Goal: Information Seeking & Learning: Learn about a topic

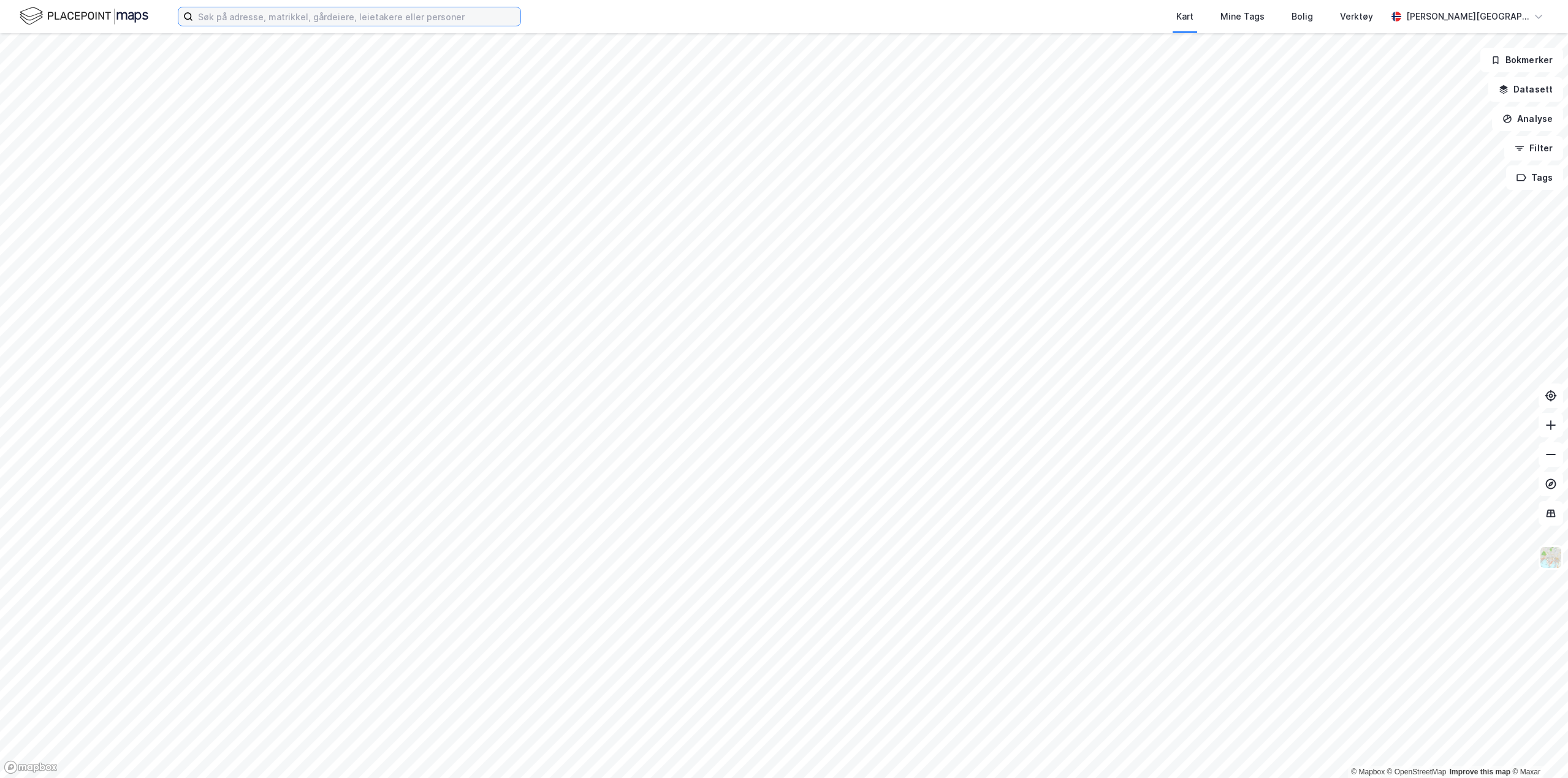
click at [234, 9] on input at bounding box center [357, 17] width 327 height 19
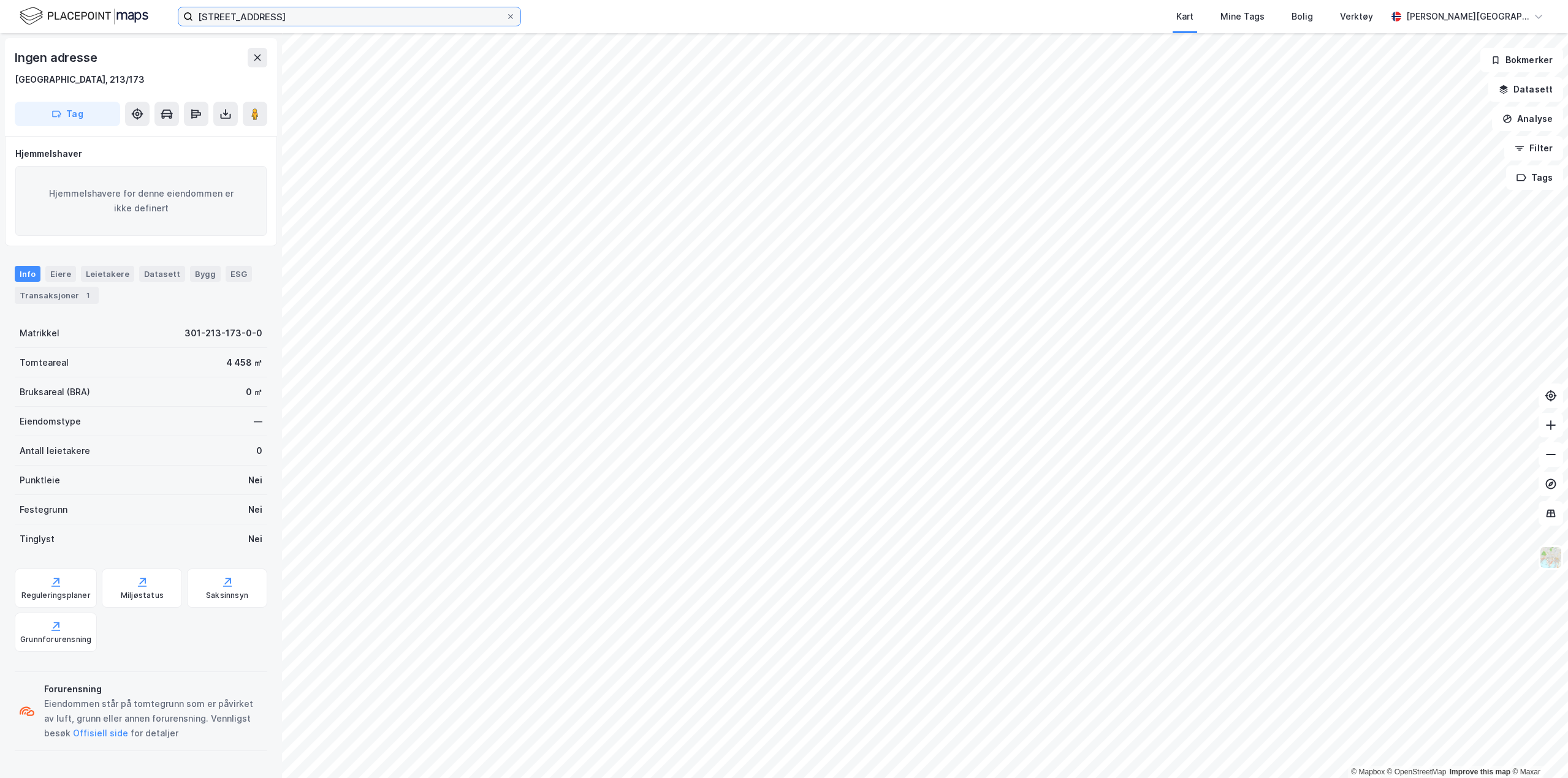
drag, startPoint x: 282, startPoint y: 14, endPoint x: 57, endPoint y: 173, distance: 275.5
click at [57, 171] on div "industrigata 1 Kart Mine Tags Bolig Verktøy Kjetil W. Ranum © Mapbox © OpenStre…" at bounding box center [784, 389] width 1568 height 778
type input "oscar gate 36"
click at [510, 13] on icon at bounding box center [510, 16] width 7 height 7
click at [506, 13] on input "oscar gate 36" at bounding box center [349, 17] width 313 height 19
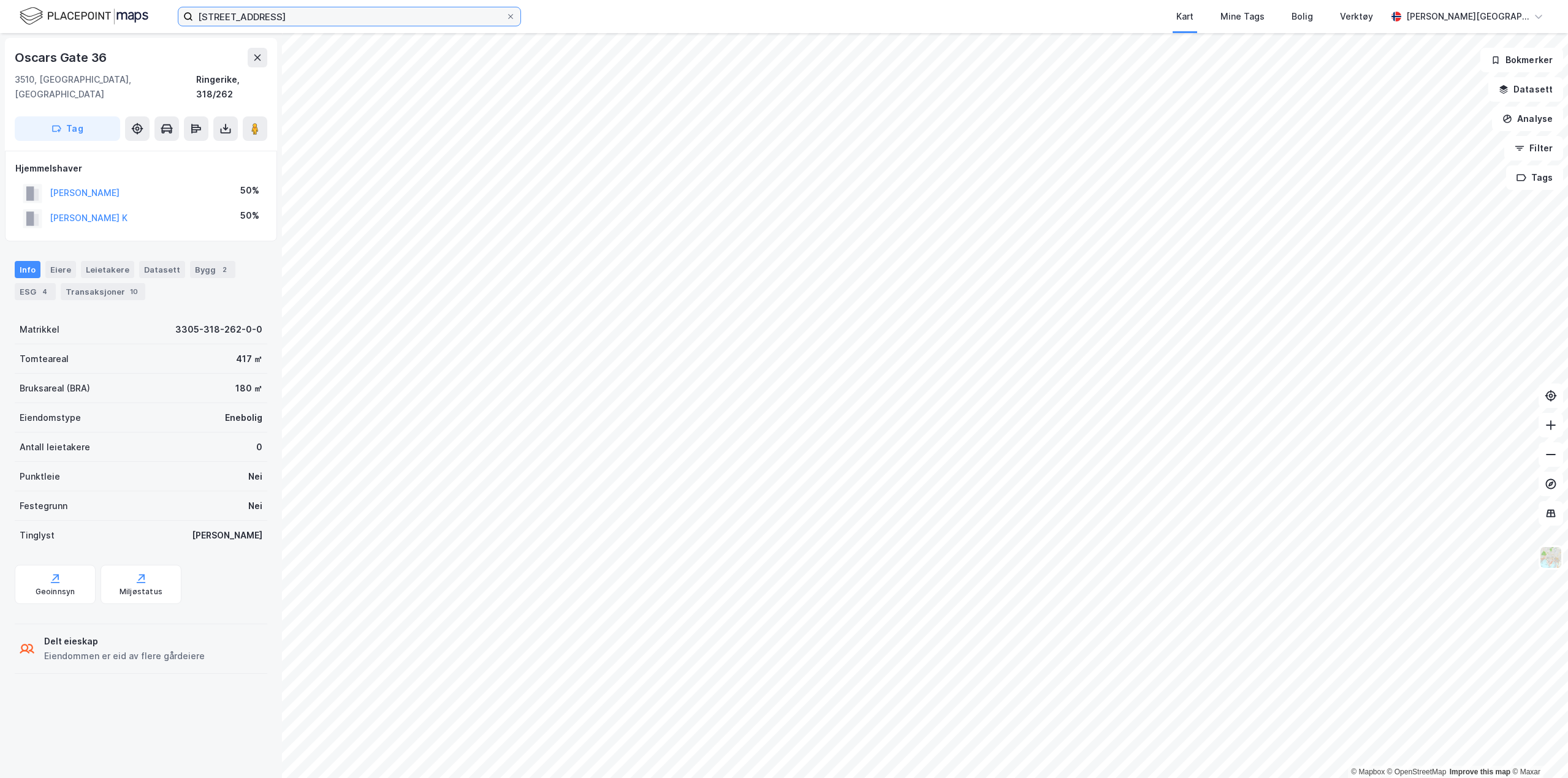
click at [328, 13] on input "oscars gate 36" at bounding box center [349, 17] width 313 height 19
drag, startPoint x: 328, startPoint y: 13, endPoint x: 255, endPoint y: 126, distance: 134.5
click at [255, 126] on div "oscars gate Kart Mine Tags Bolig Verktøy Kjetil W. Ranum © Mapbox © OpenStreetM…" at bounding box center [784, 389] width 1568 height 778
type input "oscars gate"
click at [510, 19] on icon at bounding box center [510, 16] width 7 height 7
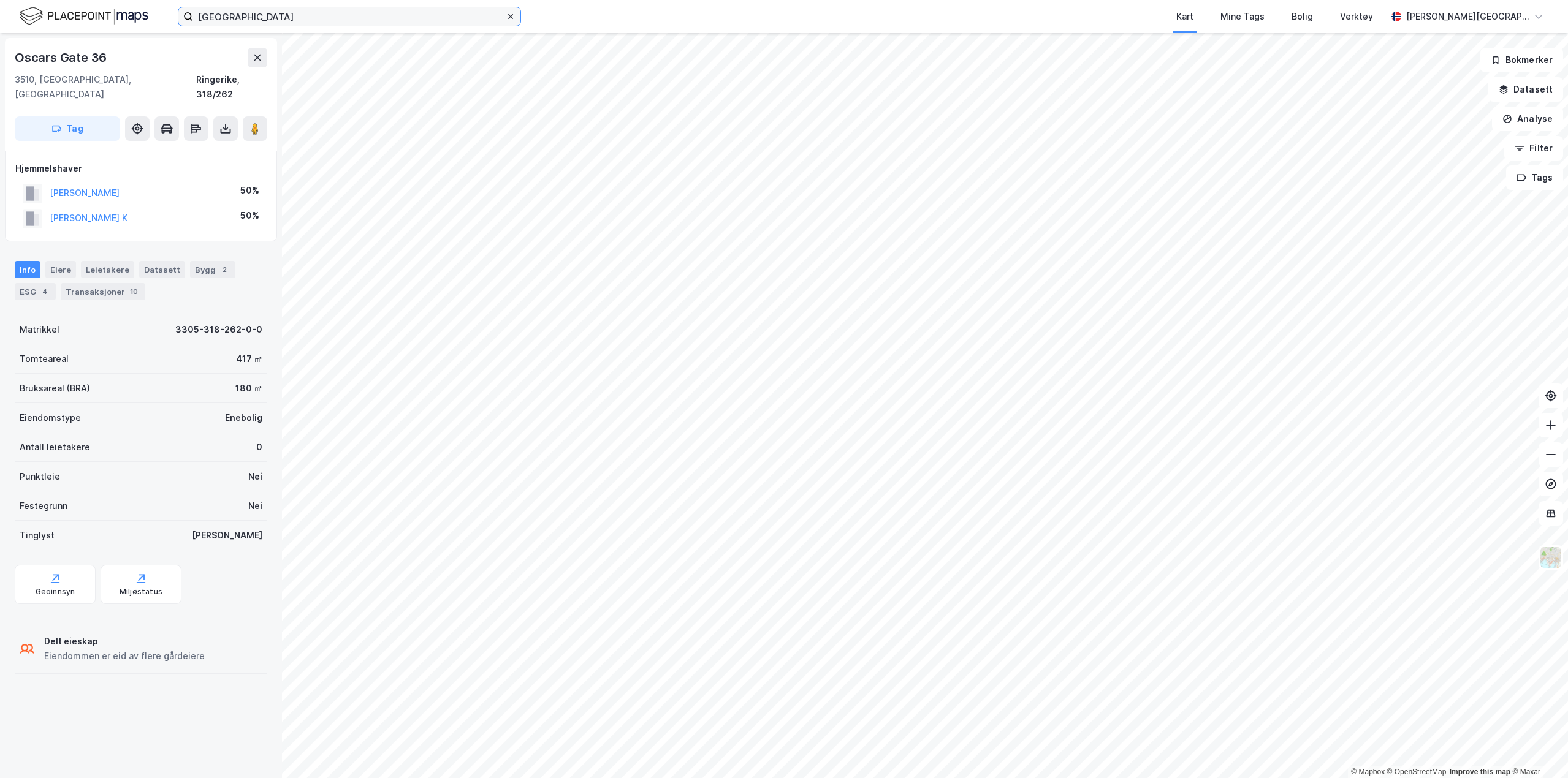
click at [506, 19] on input "oscars gate" at bounding box center [349, 17] width 313 height 19
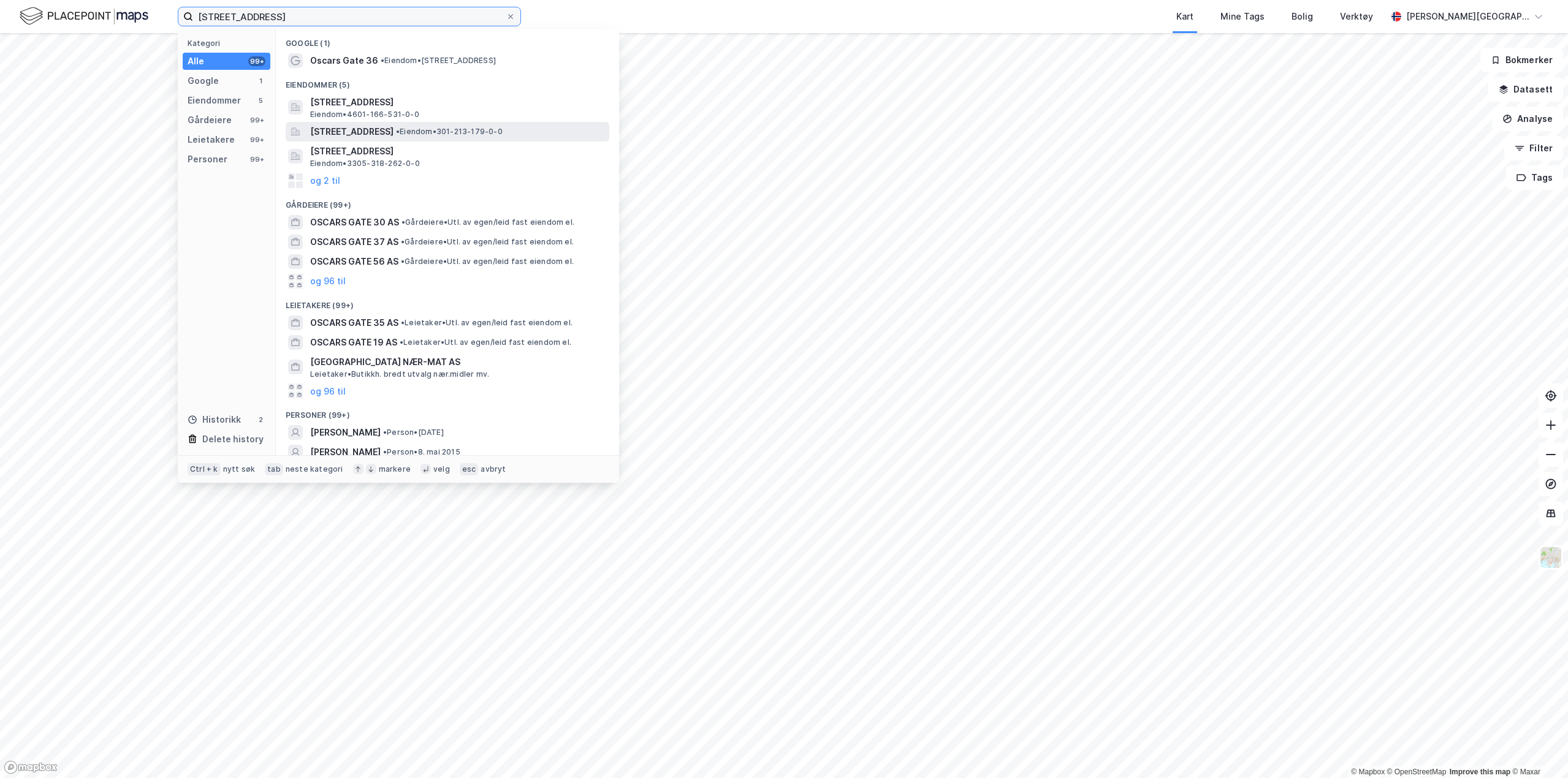
type input "oscars gate 36"
click at [394, 136] on span "Oscars gate 36, 0258, OSLO, OSLO" at bounding box center [351, 132] width 84 height 15
